Goal: Information Seeking & Learning: Find specific fact

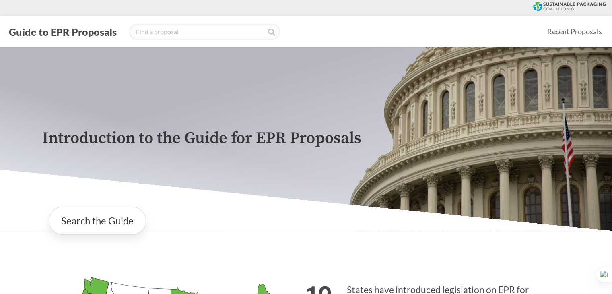
click at [575, 3] on icon at bounding box center [569, 6] width 72 height 9
click at [97, 234] on link "Search the Guide" at bounding box center [97, 220] width 97 height 28
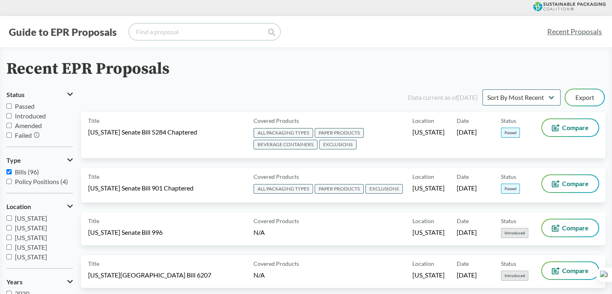
click at [196, 37] on input "search" at bounding box center [204, 32] width 151 height 16
type input "[US_STATE]"
click at [272, 35] on icon at bounding box center [271, 32] width 7 height 7
click at [216, 25] on input "[US_STATE]" at bounding box center [204, 32] width 151 height 16
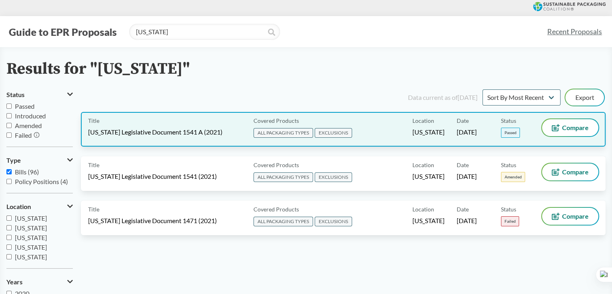
click at [324, 139] on div "Title [US_STATE] Legislative Document 1541 A (2021) Covered Products ALL PACKAG…" at bounding box center [343, 129] width 525 height 35
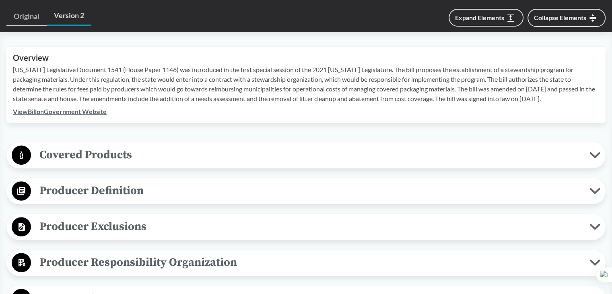
scroll to position [322, 0]
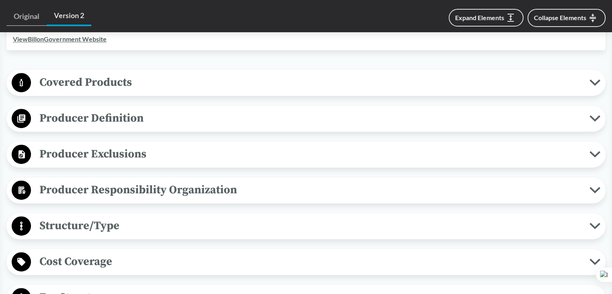
click at [100, 145] on span "Producer Exclusions" at bounding box center [310, 154] width 558 height 18
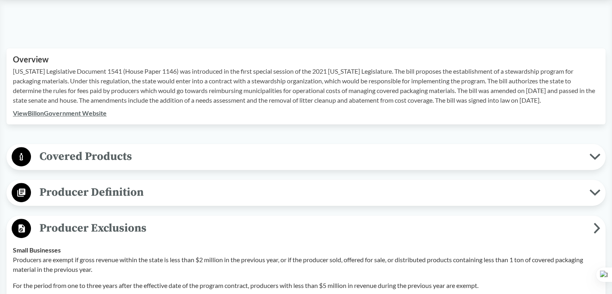
scroll to position [201, 0]
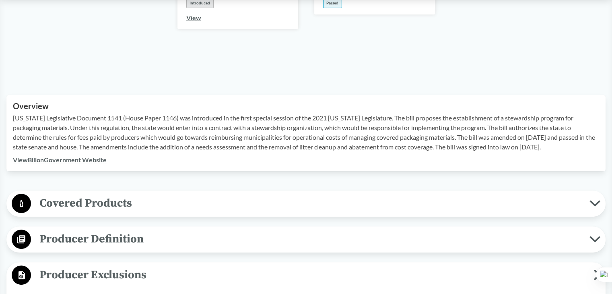
click at [90, 156] on link "View Bill on Government Website" at bounding box center [60, 160] width 94 height 8
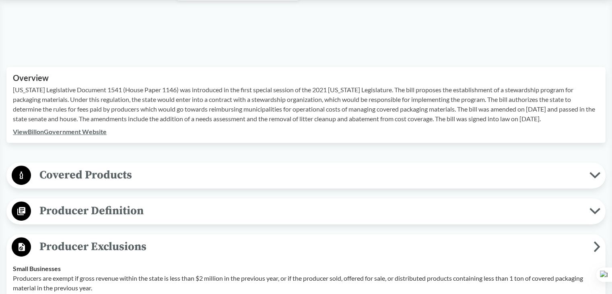
scroll to position [241, 0]
